Goal: Navigation & Orientation: Find specific page/section

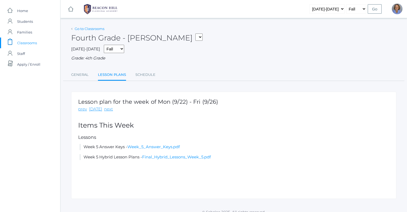
click at [88, 28] on link "Go to Classrooms" at bounding box center [90, 29] width 30 height 4
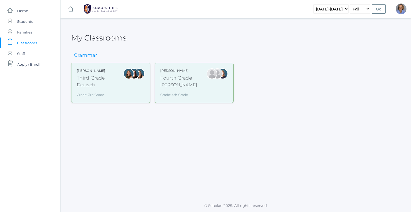
click at [123, 87] on div at bounding box center [128, 82] width 11 height 29
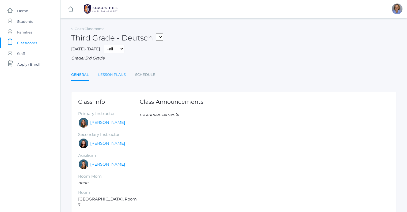
click at [120, 74] on link "Lesson Plans" at bounding box center [112, 74] width 28 height 11
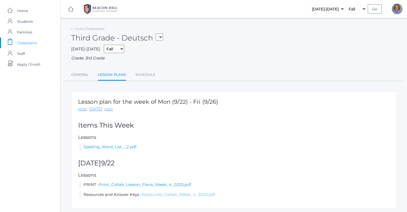
click at [155, 194] on link "Resources_Collab_Week_4_2025.pdf" at bounding box center [178, 194] width 73 height 5
